Goal: Information Seeking & Learning: Learn about a topic

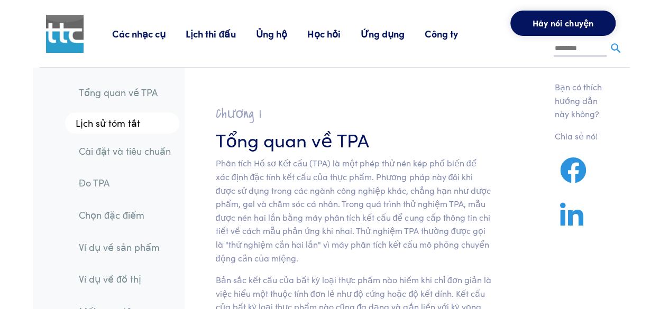
click at [327, 159] on font "Phân tích Hồ sơ Kết cấu (TPA) là một phép thử nén kép phổ biến để xác định đặc …" at bounding box center [353, 210] width 275 height 106
click at [146, 154] on font "Cài đặt và tiêu chuẩn" at bounding box center [125, 150] width 92 height 13
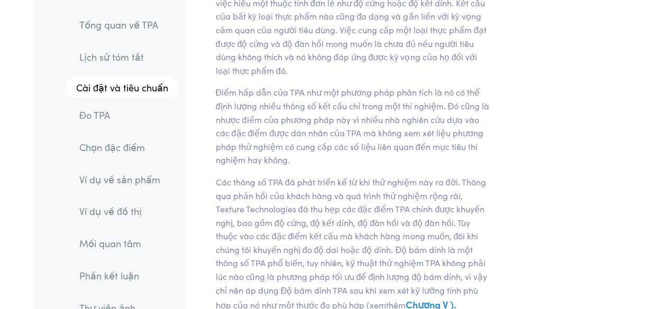
scroll to position [79, 0]
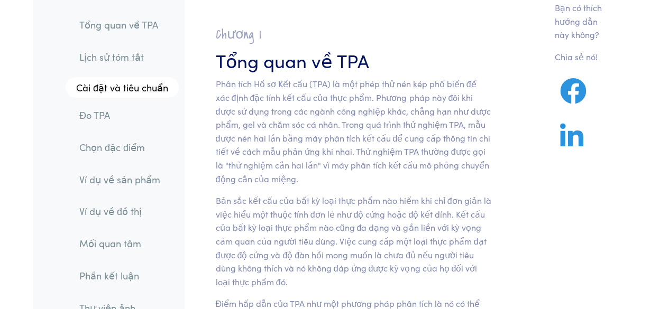
click at [141, 24] on font "Tổng quan về TPA" at bounding box center [118, 24] width 79 height 13
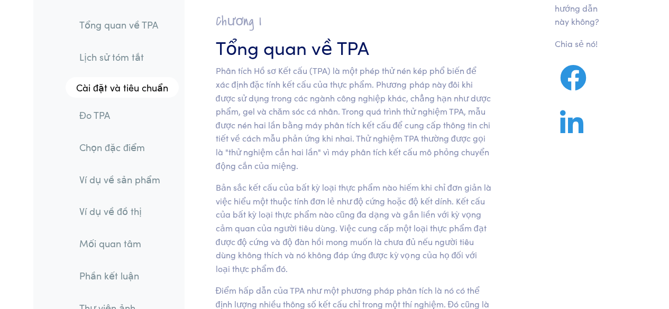
click at [129, 28] on font "Tổng quan về TPA" at bounding box center [118, 24] width 79 height 13
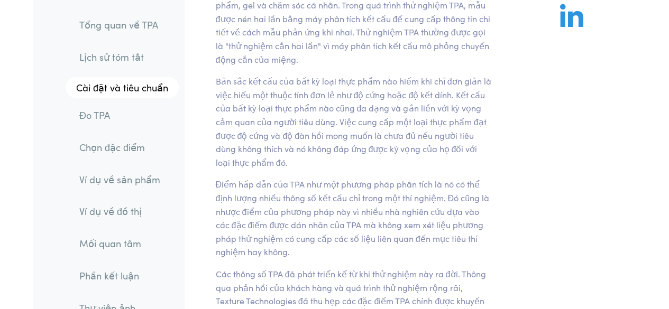
scroll to position [211, 0]
